Goal: Information Seeking & Learning: Check status

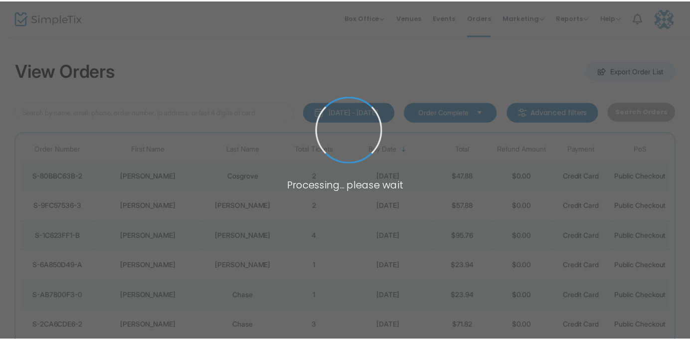
scroll to position [41, 0]
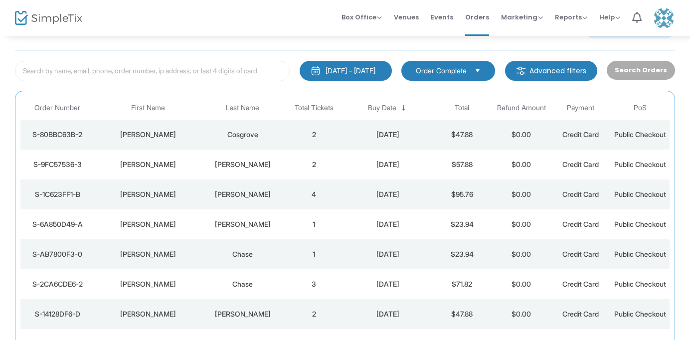
click at [559, 63] on m-button "Advanced filters" at bounding box center [551, 71] width 92 height 20
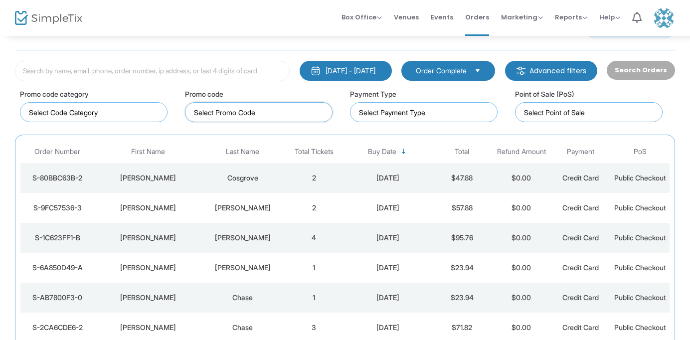
click at [252, 109] on input at bounding box center [261, 112] width 134 height 10
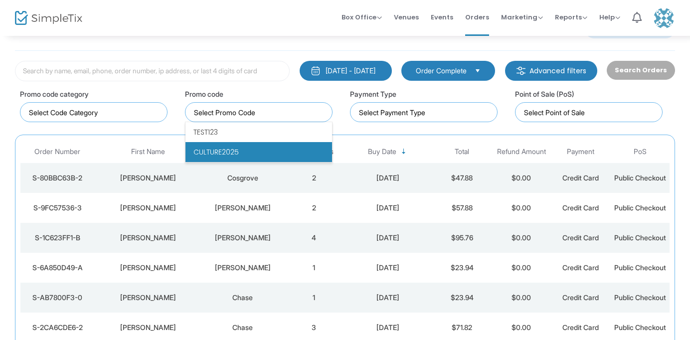
click at [242, 146] on li "CULTURE2025" at bounding box center [258, 152] width 147 height 20
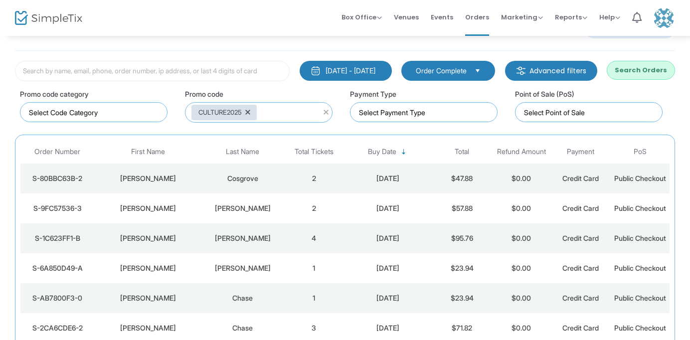
click at [637, 72] on button "Search Orders" at bounding box center [641, 70] width 68 height 19
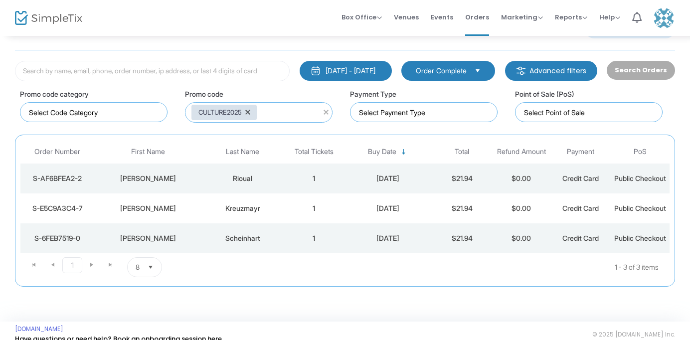
click at [195, 193] on td "Mathilde" at bounding box center [148, 178] width 107 height 30
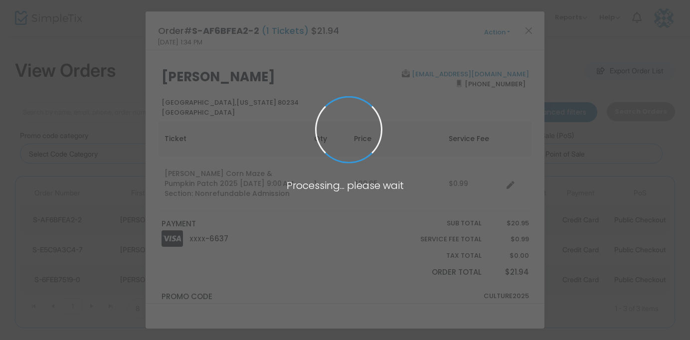
scroll to position [0, 0]
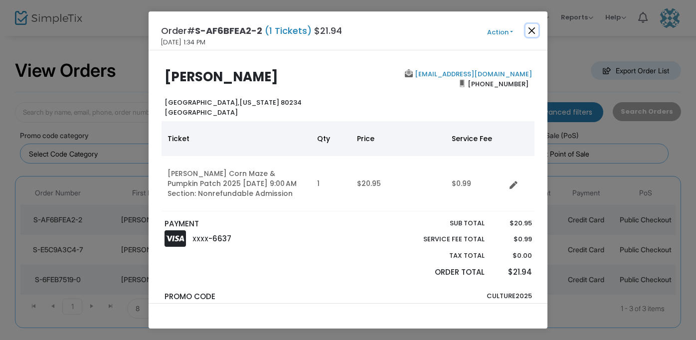
click at [531, 30] on button "Close" at bounding box center [531, 30] width 13 height 13
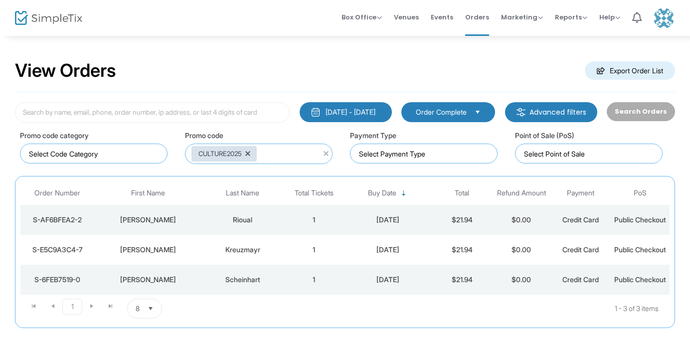
click at [173, 265] on td "Clara" at bounding box center [148, 250] width 107 height 30
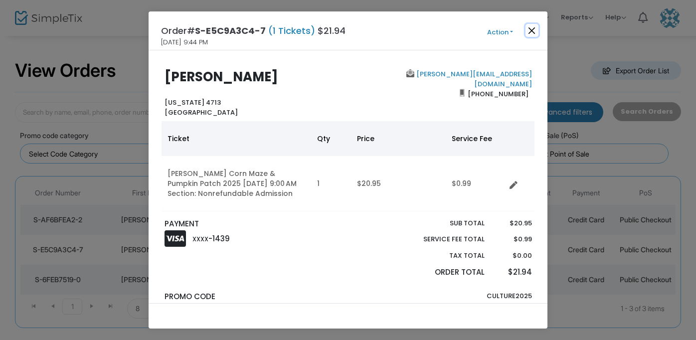
click at [529, 32] on button "Close" at bounding box center [531, 30] width 13 height 13
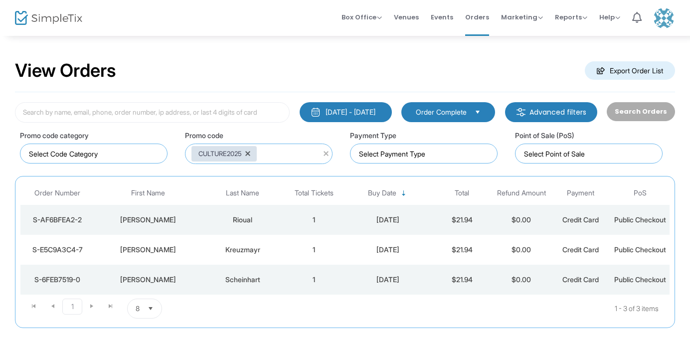
click at [188, 285] on div "Nora" at bounding box center [148, 280] width 102 height 10
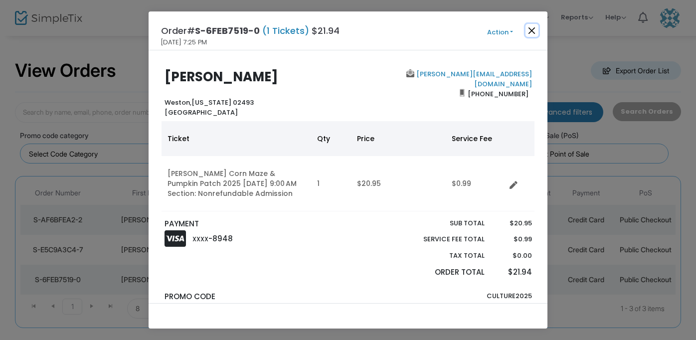
click at [533, 24] on button "Close" at bounding box center [531, 30] width 13 height 13
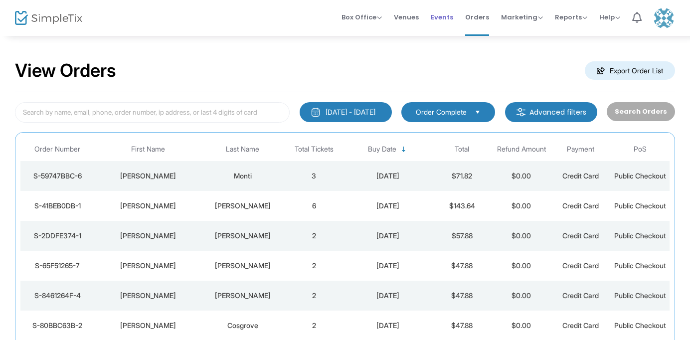
click at [437, 20] on span "Events" at bounding box center [442, 16] width 22 height 25
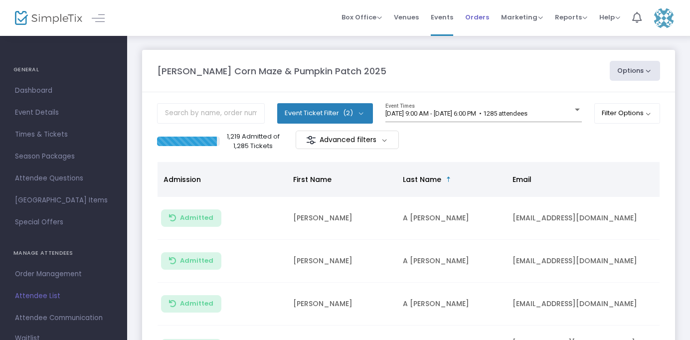
click at [482, 19] on span "Orders" at bounding box center [477, 16] width 24 height 25
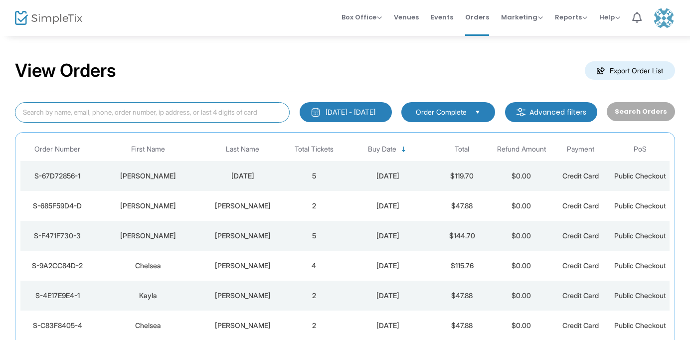
click at [203, 115] on input at bounding box center [152, 112] width 275 height 20
type input "cheverie"
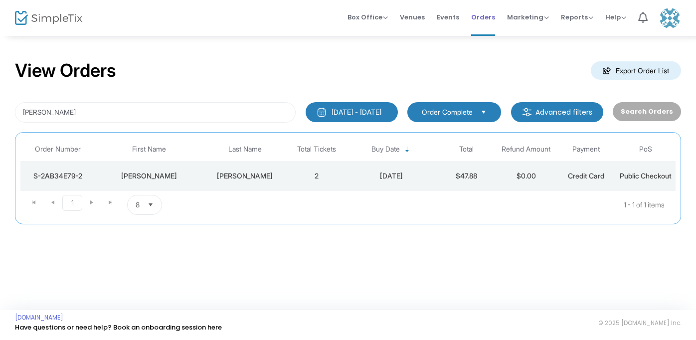
click at [482, 12] on span "Orders" at bounding box center [483, 16] width 24 height 25
